Goal: Transaction & Acquisition: Book appointment/travel/reservation

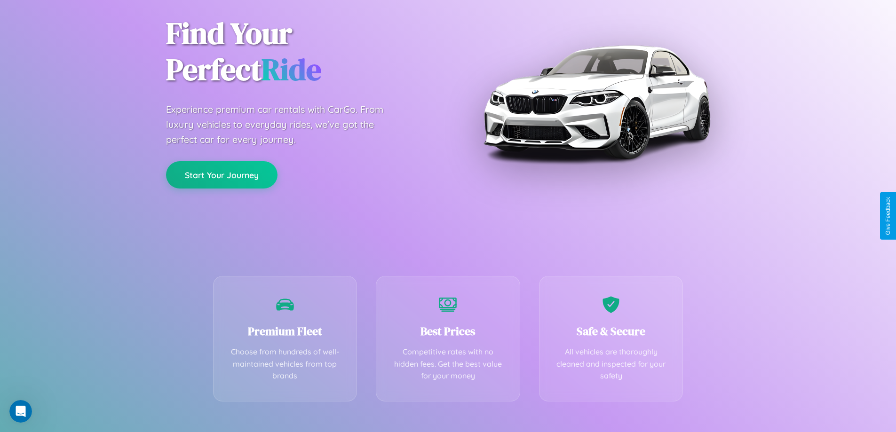
scroll to position [185, 0]
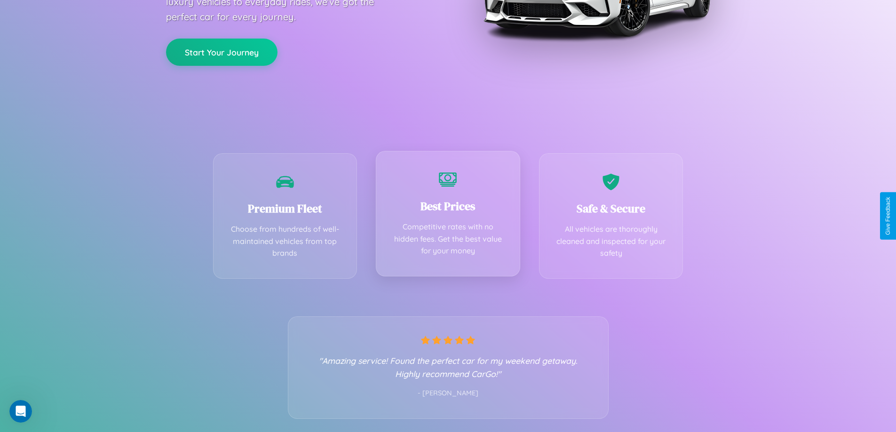
click at [448, 216] on div "Best Prices Competitive rates with no hidden fees. Get the best value for your …" at bounding box center [448, 214] width 144 height 126
click at [221, 52] on button "Start Your Journey" at bounding box center [221, 51] width 111 height 27
click at [221, 51] on button "Start Your Journey" at bounding box center [221, 51] width 111 height 27
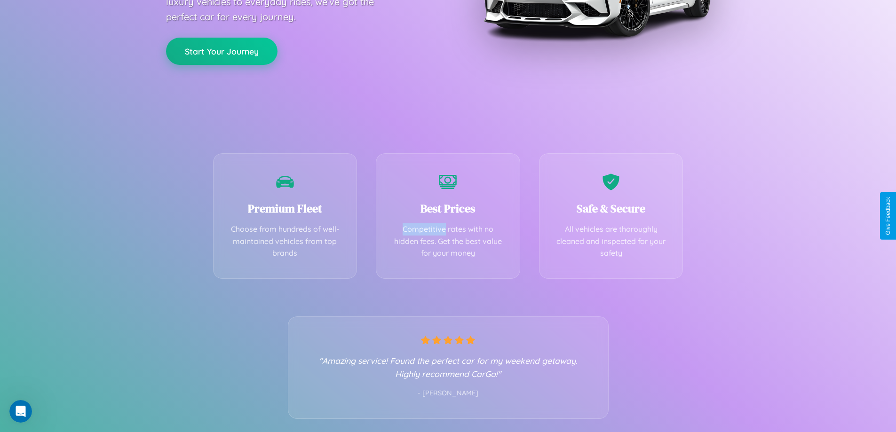
click at [221, 51] on button "Start Your Journey" at bounding box center [221, 51] width 111 height 27
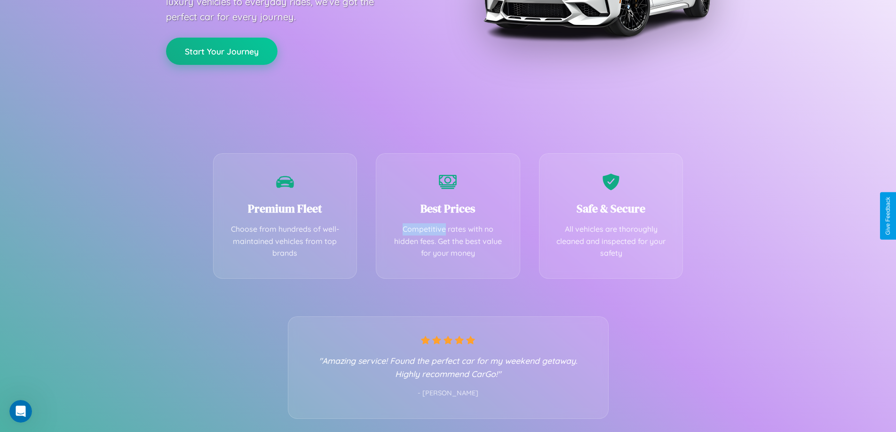
click at [221, 51] on button "Start Your Journey" at bounding box center [221, 51] width 111 height 27
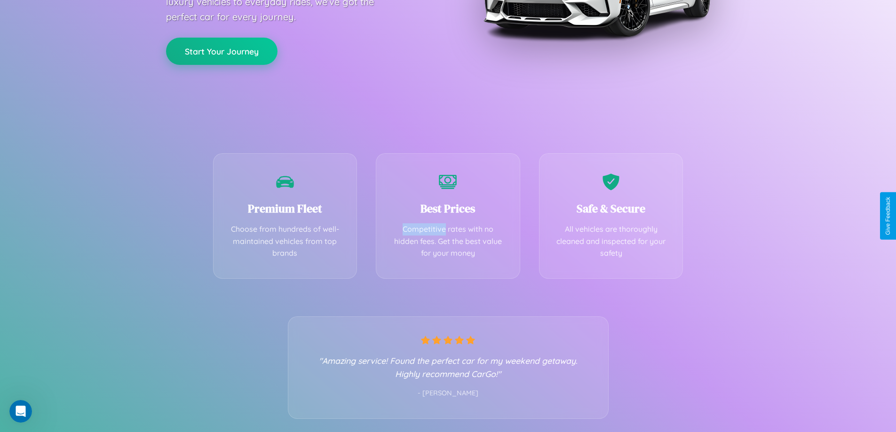
click at [221, 51] on button "Start Your Journey" at bounding box center [221, 51] width 111 height 27
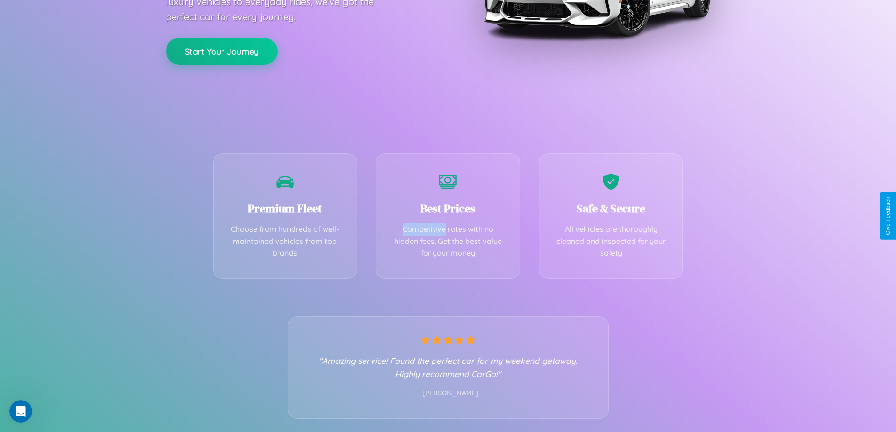
click at [221, 51] on button "Start Your Journey" at bounding box center [221, 51] width 111 height 27
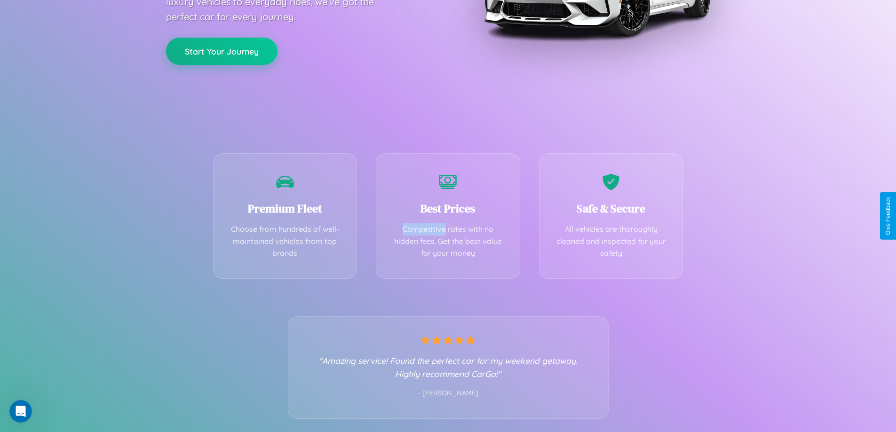
click at [221, 51] on button "Start Your Journey" at bounding box center [221, 51] width 111 height 27
